Goal: Ask a question

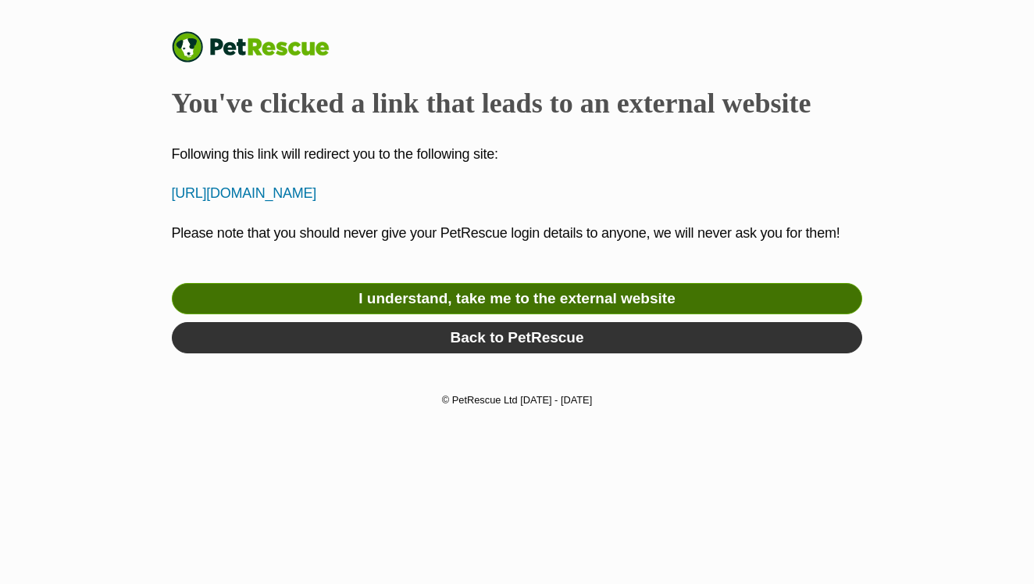
click at [495, 314] on link "I understand, take me to the external website" at bounding box center [517, 298] width 691 height 31
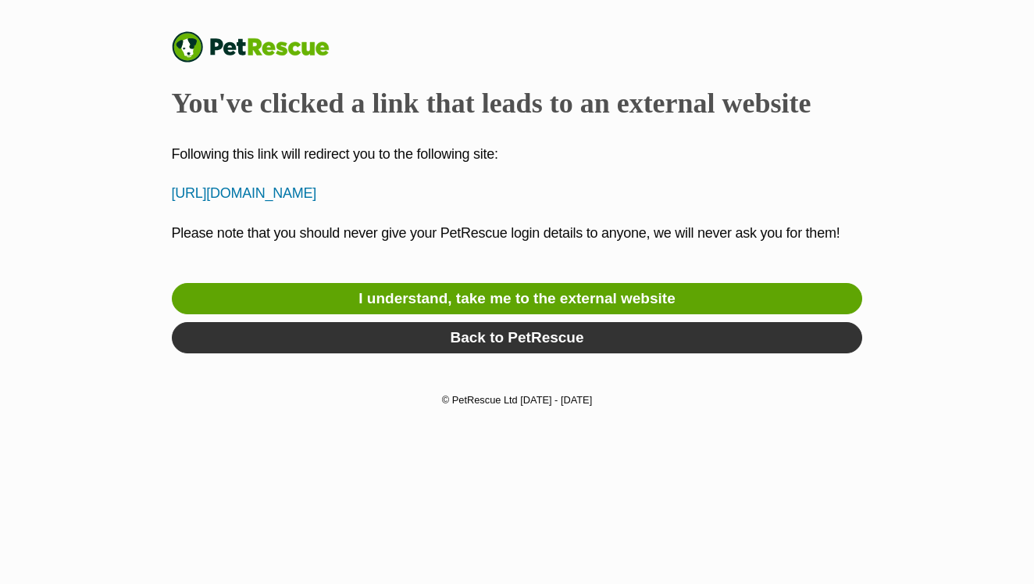
drag, startPoint x: 350, startPoint y: 237, endPoint x: 171, endPoint y: 186, distance: 186.0
click at [172, 186] on p "[URL][DOMAIN_NAME]" at bounding box center [517, 193] width 691 height 21
copy p "[URL][DOMAIN_NAME]"
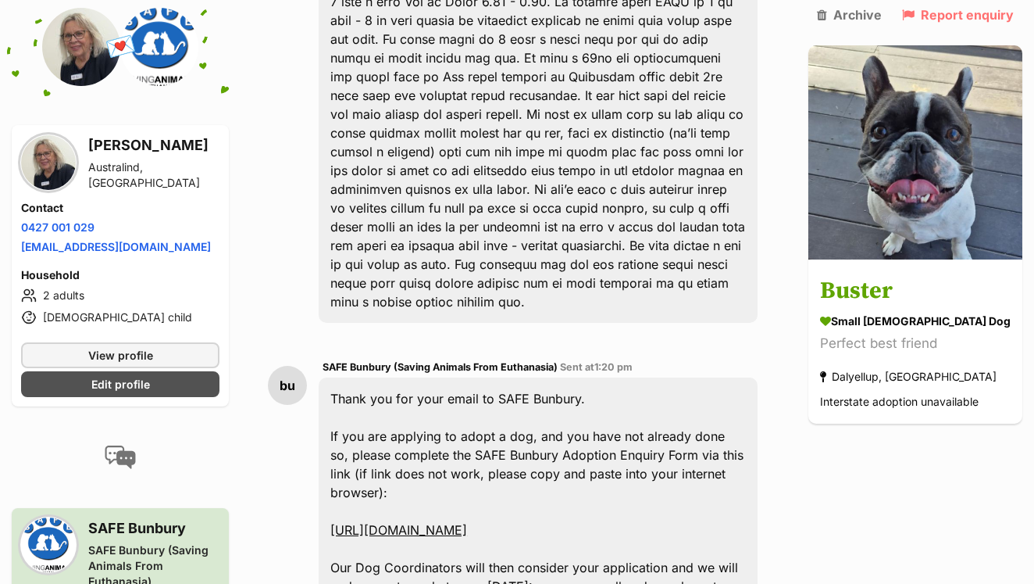
scroll to position [599, 0]
click at [467, 521] on link "[URL][DOMAIN_NAME]" at bounding box center [399, 529] width 137 height 16
drag, startPoint x: 731, startPoint y: 495, endPoint x: 323, endPoint y: 452, distance: 411.0
click at [323, 452] on div "bu SAFE Bunbury (Saving Animals From Euthanasia) Sent at 1:20 pm Thank you for …" at bounding box center [519, 594] width 502 height 498
copy link "[URL][DOMAIN_NAME]"
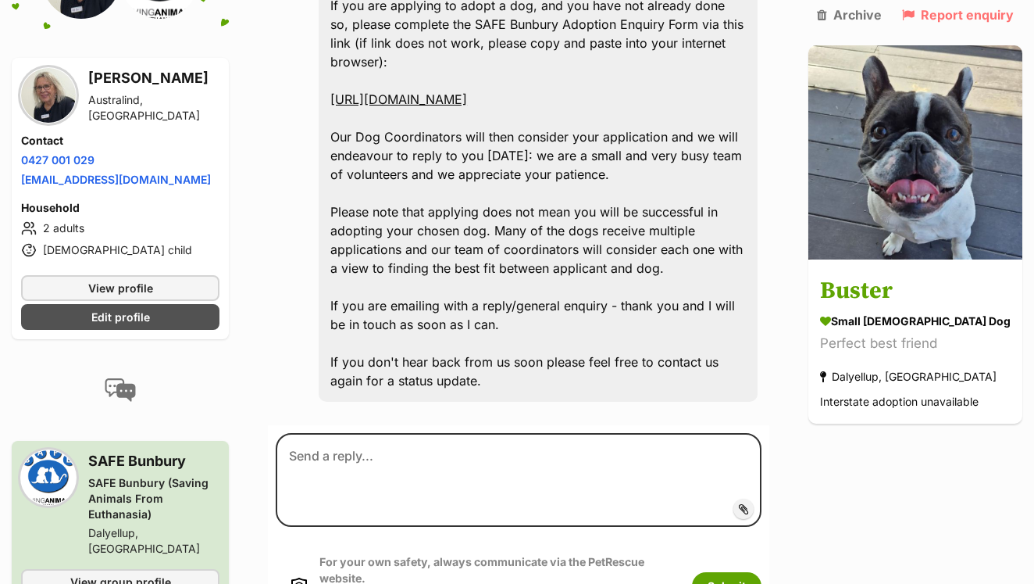
scroll to position [1052, 0]
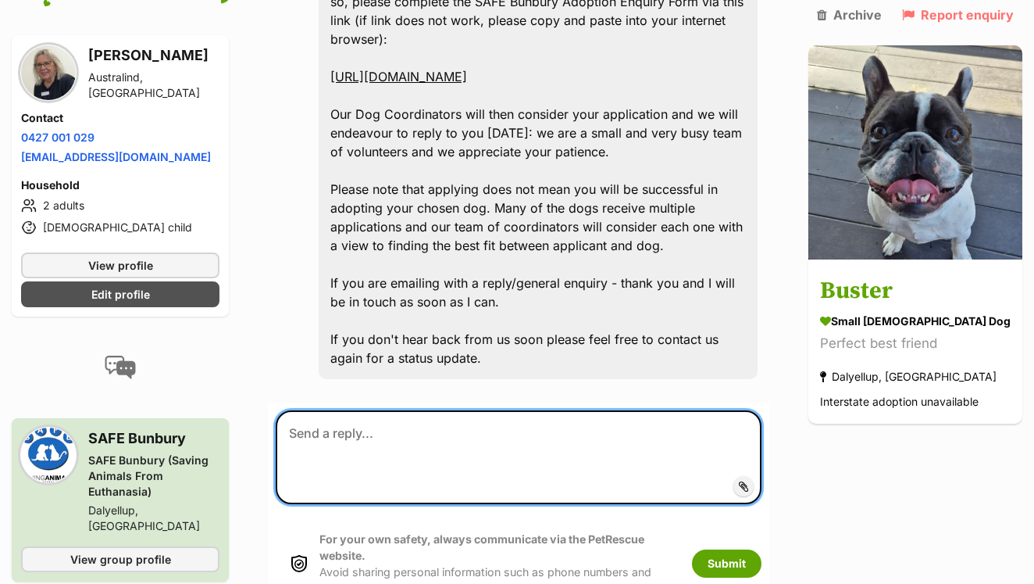
click at [324, 410] on textarea at bounding box center [519, 457] width 486 height 94
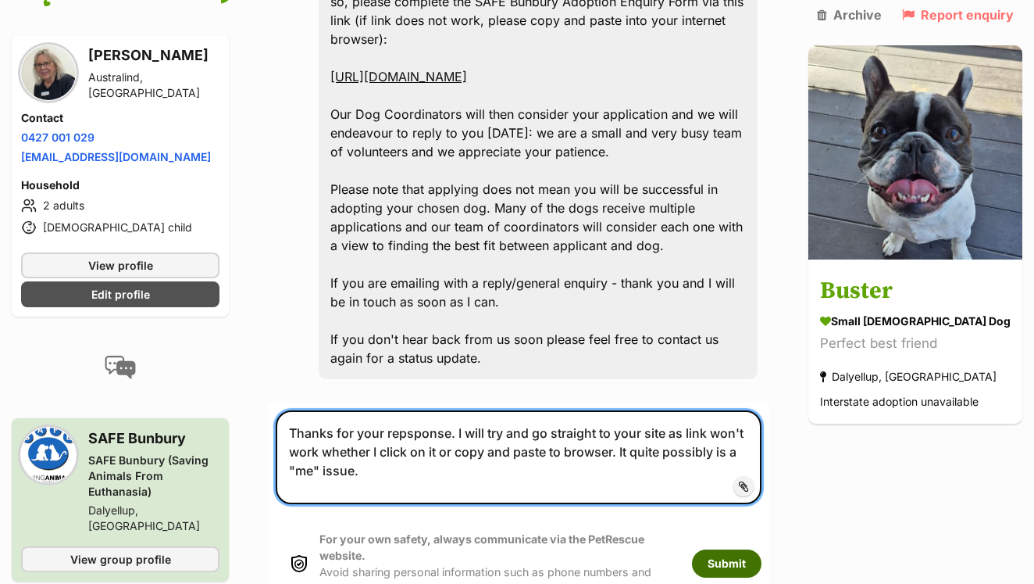
type textarea "Thanks for your repsponse. I will try and go straight to your site as link won'…"
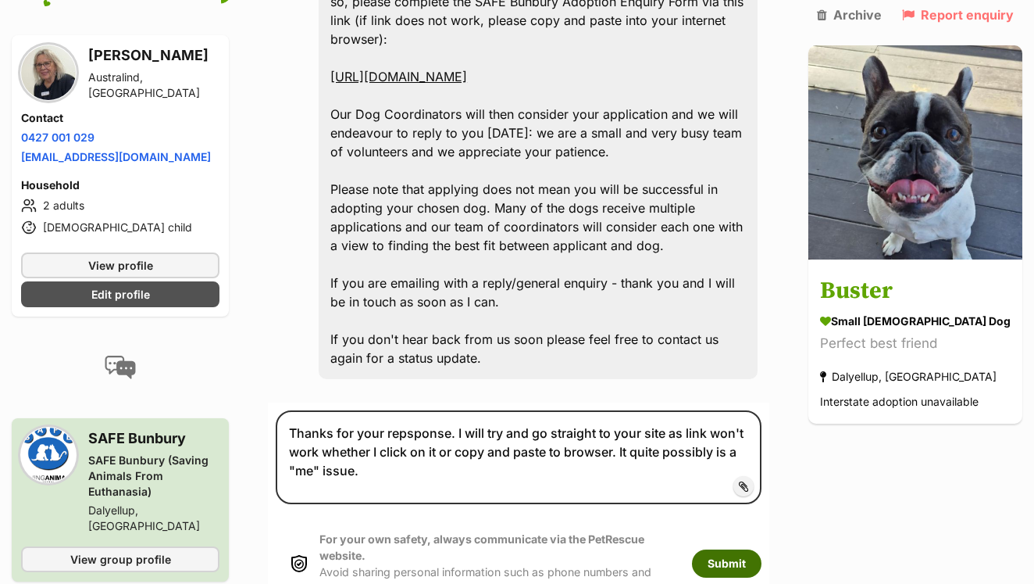
click at [749, 549] on button "Submit" at bounding box center [727, 563] width 70 height 28
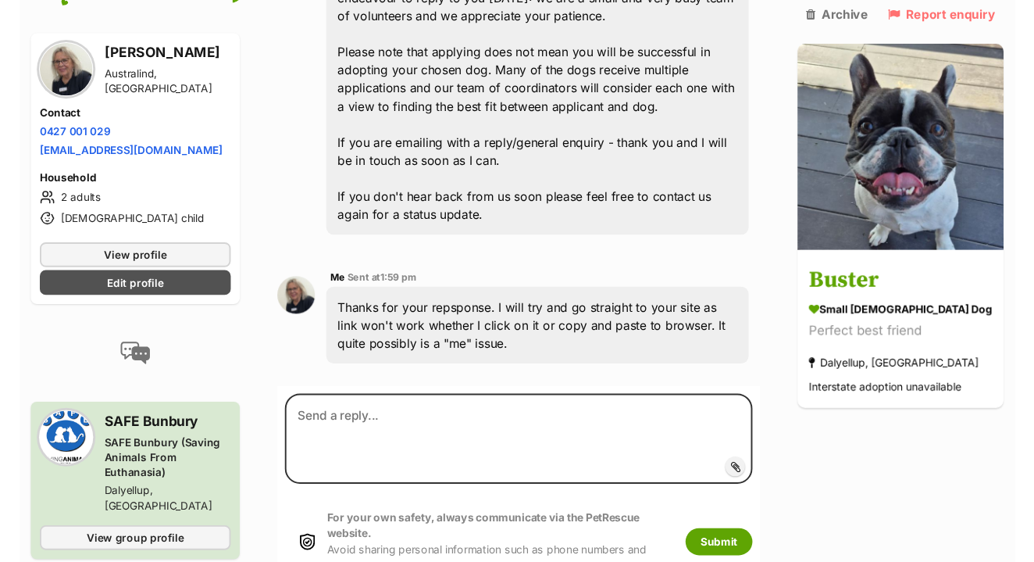
scroll to position [1189, 0]
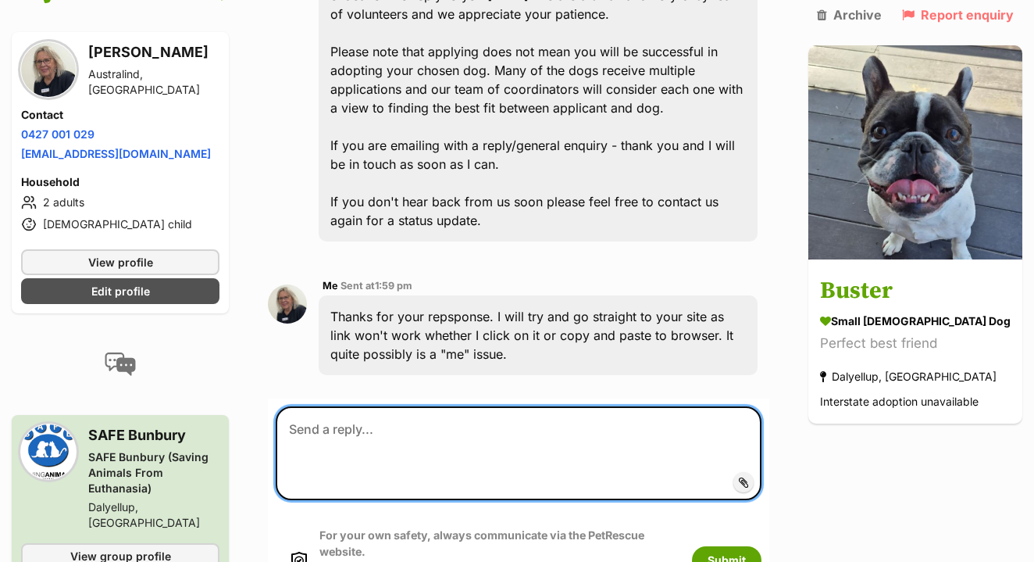
click at [354, 406] on textarea at bounding box center [519, 453] width 486 height 94
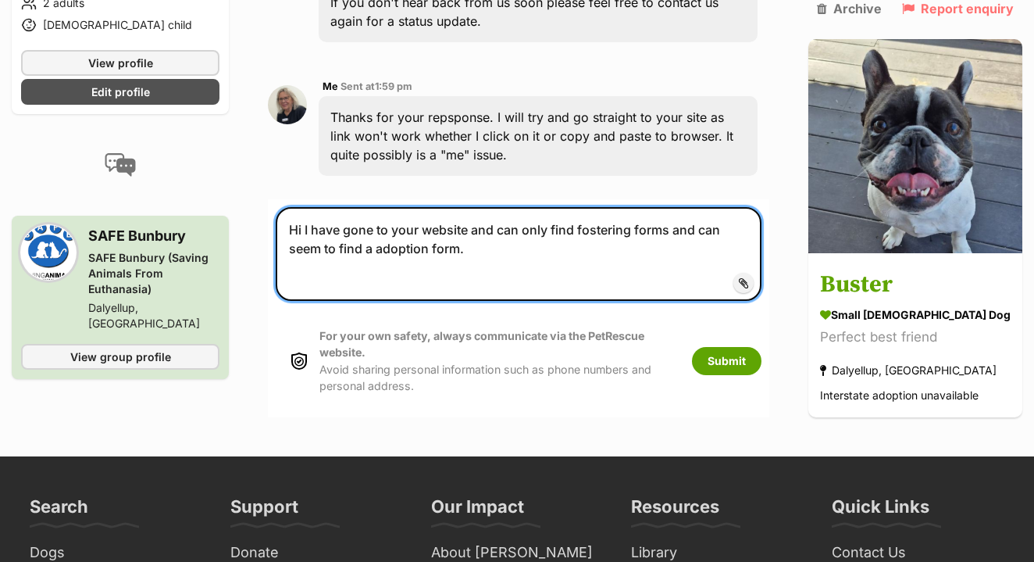
scroll to position [1390, 0]
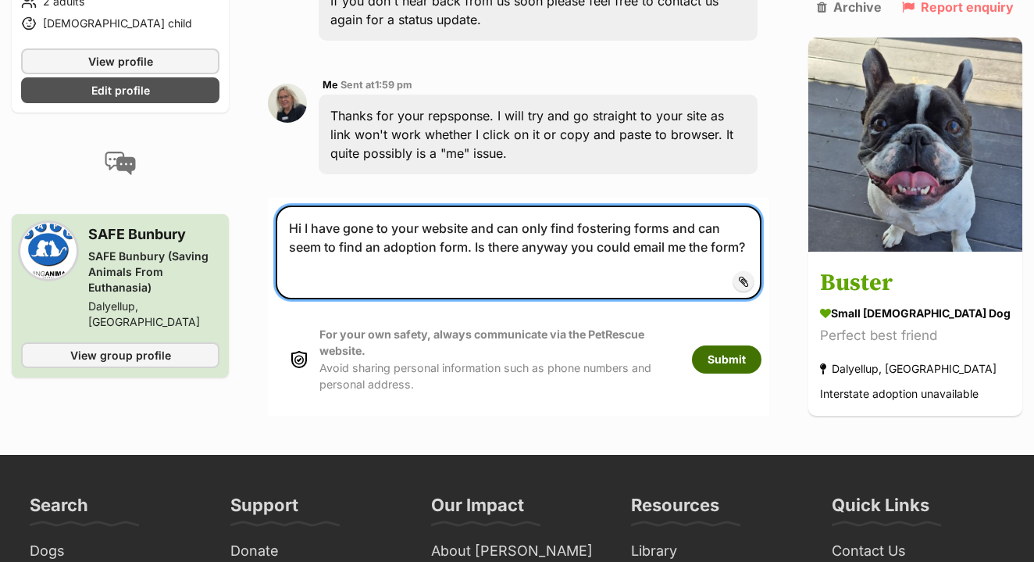
type textarea "Hi I have gone to your website and can only find fostering forms and can seem t…"
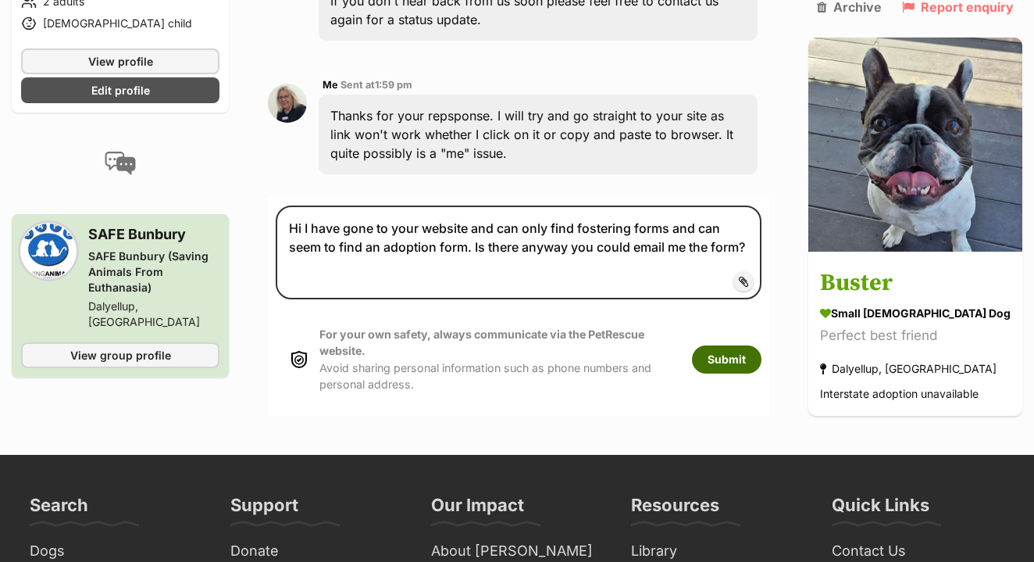
click at [752, 345] on button "Submit" at bounding box center [727, 359] width 70 height 28
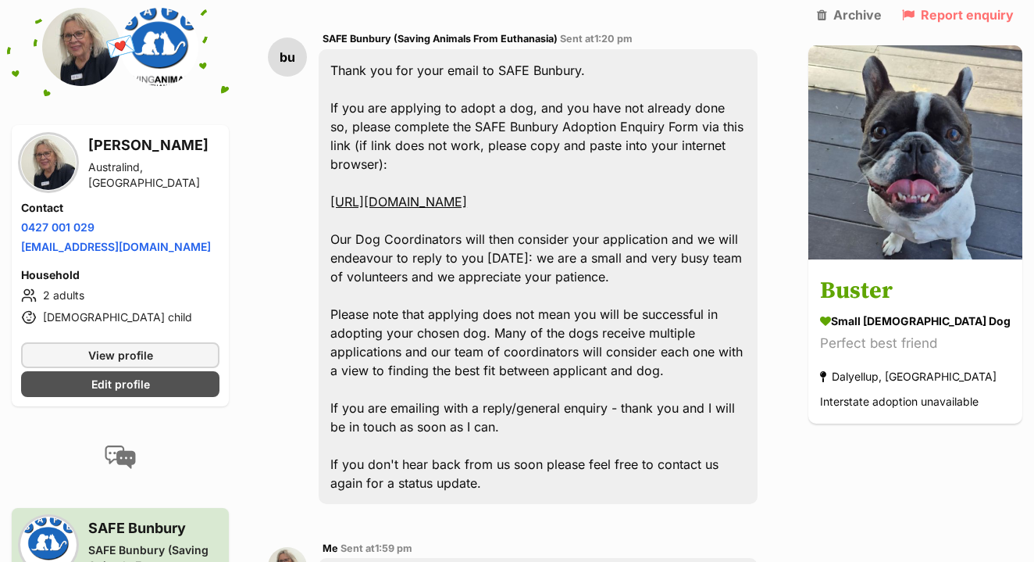
scroll to position [911, 0]
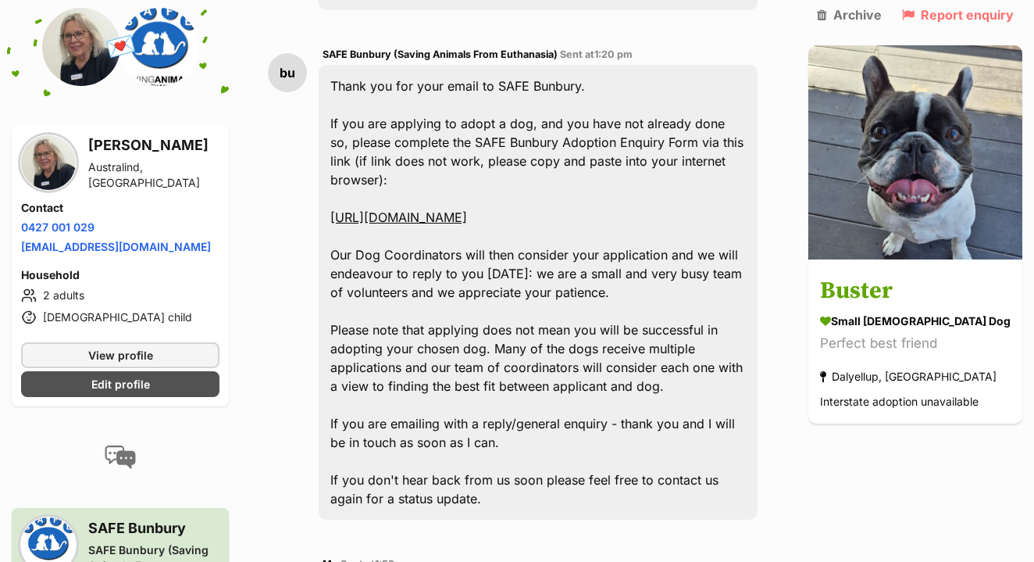
click at [467, 209] on link "[URL][DOMAIN_NAME]" at bounding box center [399, 217] width 137 height 16
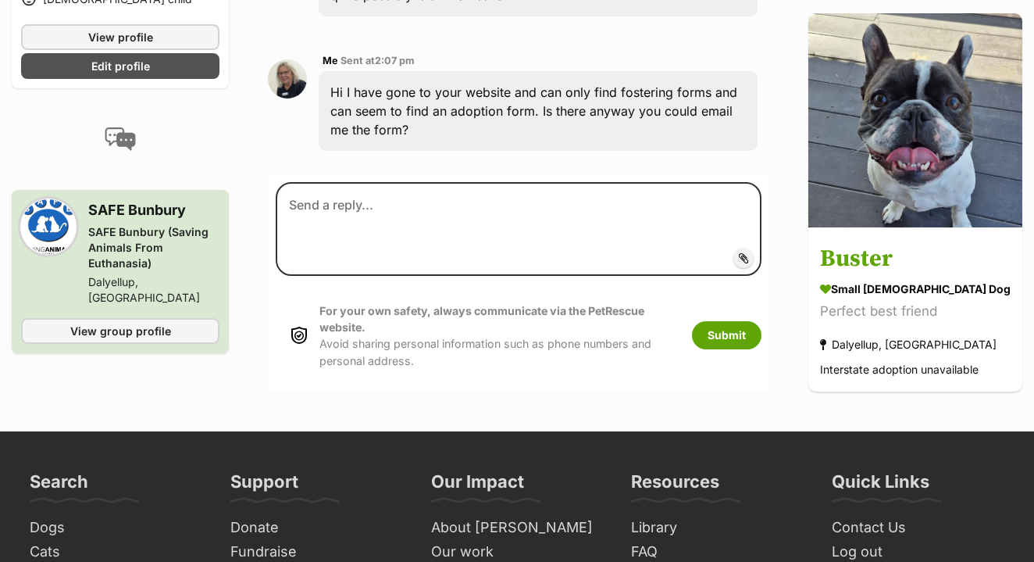
scroll to position [1551, 0]
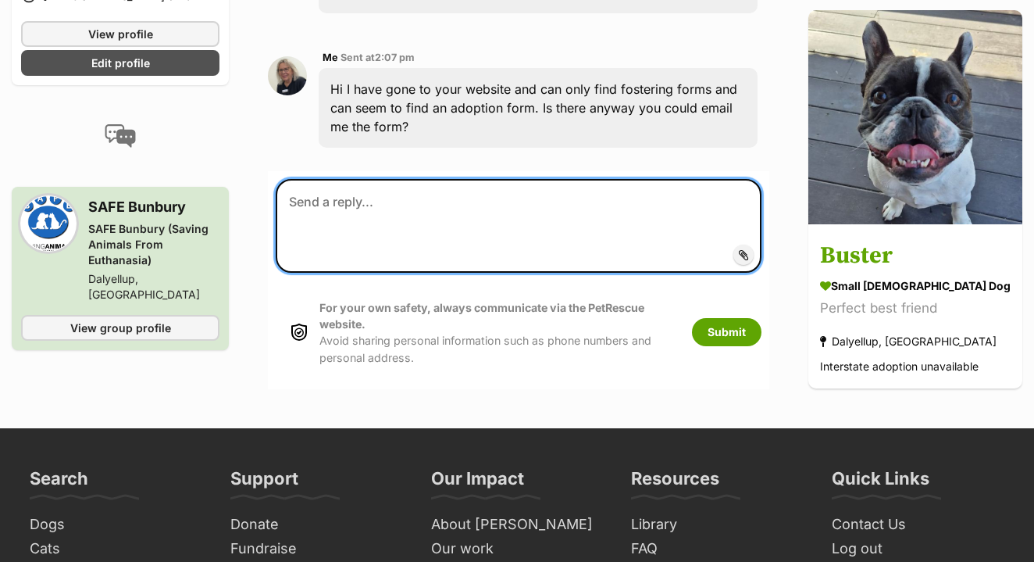
click at [306, 179] on textarea at bounding box center [519, 226] width 486 height 94
type textarea "It just keeps saying it can't find the server"
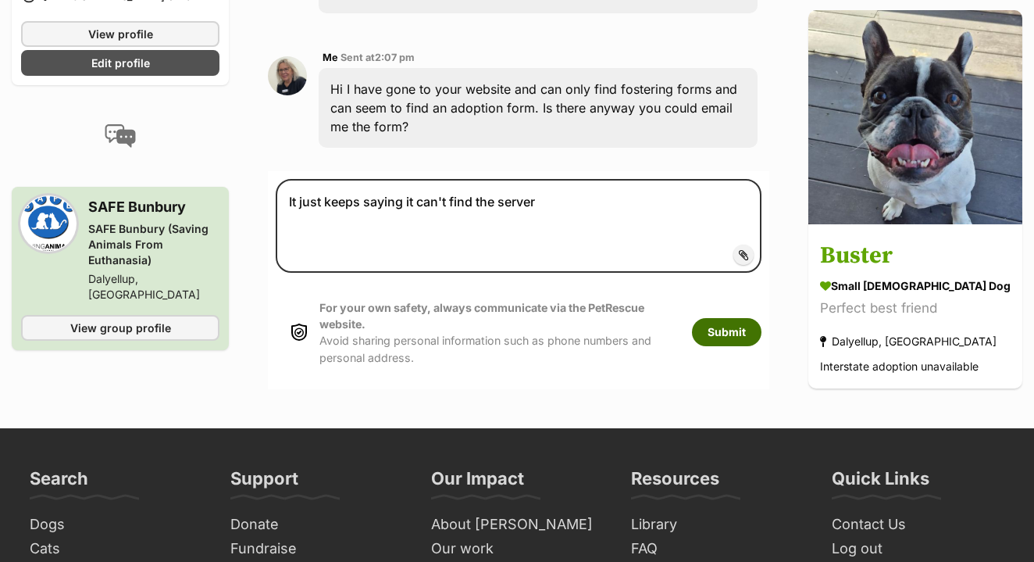
click at [751, 318] on button "Submit" at bounding box center [727, 332] width 70 height 28
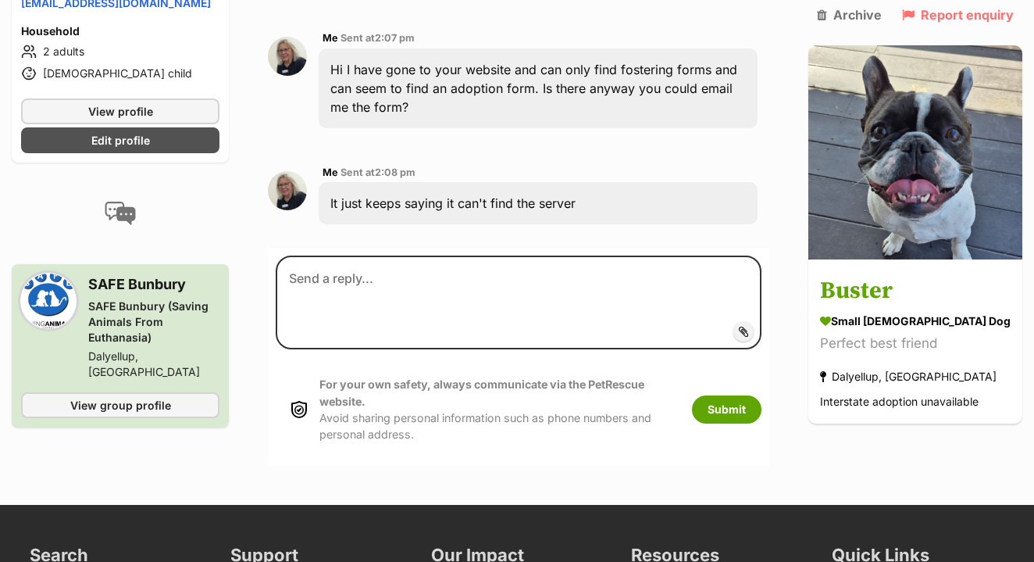
scroll to position [1596, 0]
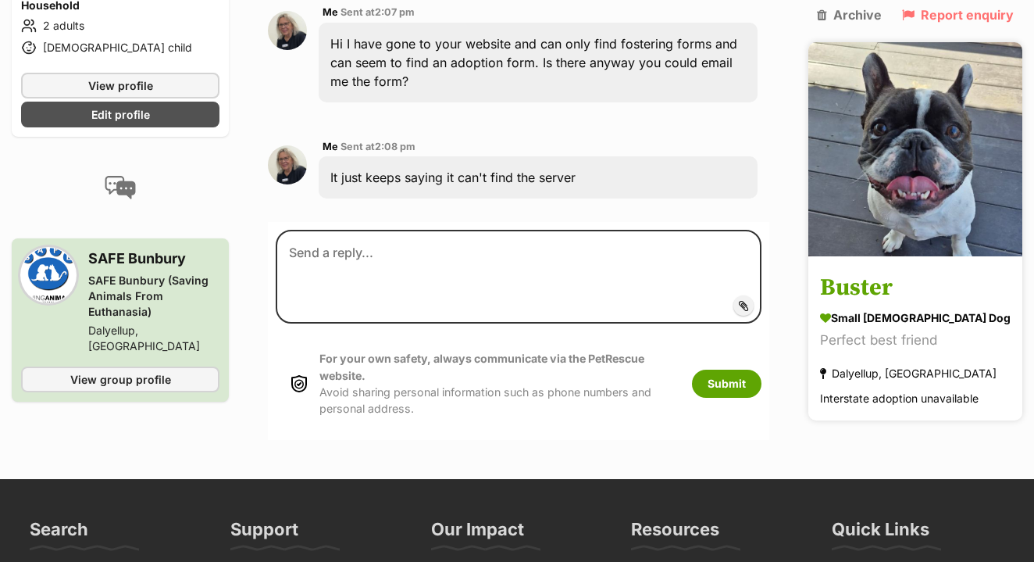
click at [886, 271] on h3 "Buster" at bounding box center [915, 288] width 191 height 35
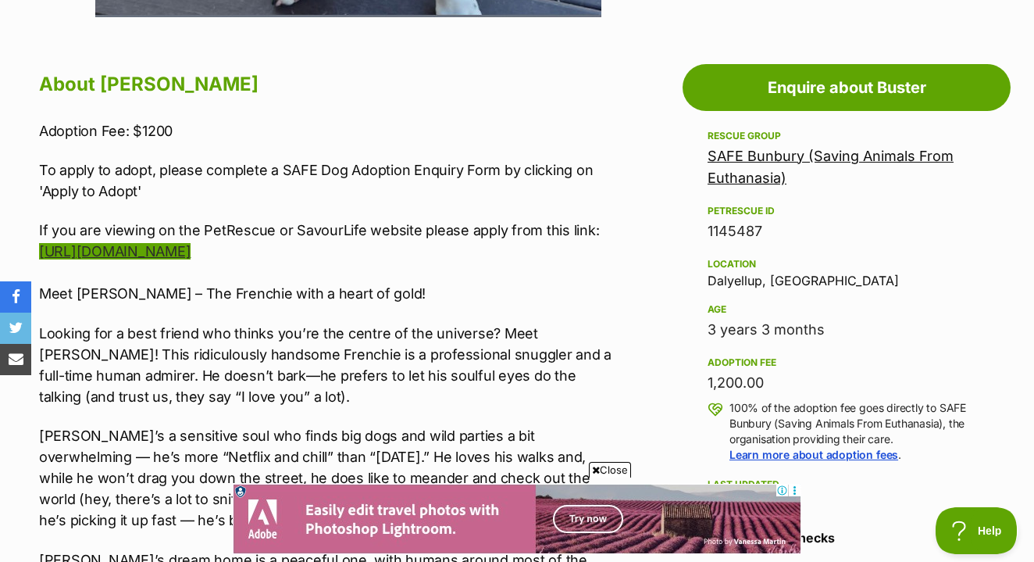
click at [191, 243] on link "https://safe.org.au/find-a-dog/animal/byd1869/" at bounding box center [115, 251] width 152 height 16
